Goal: Task Accomplishment & Management: Manage account settings

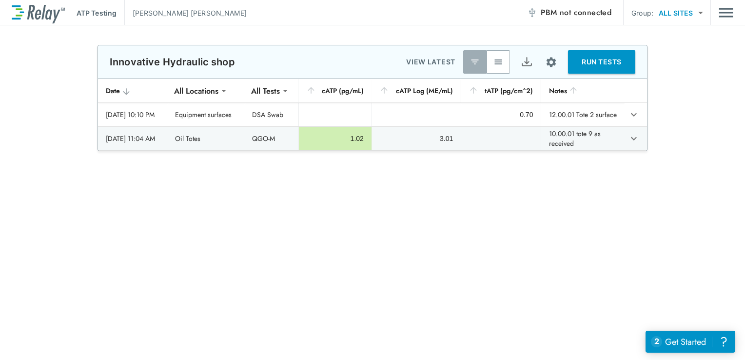
click at [497, 64] on img "button" at bounding box center [499, 62] width 10 height 10
